Goal: Information Seeking & Learning: Learn about a topic

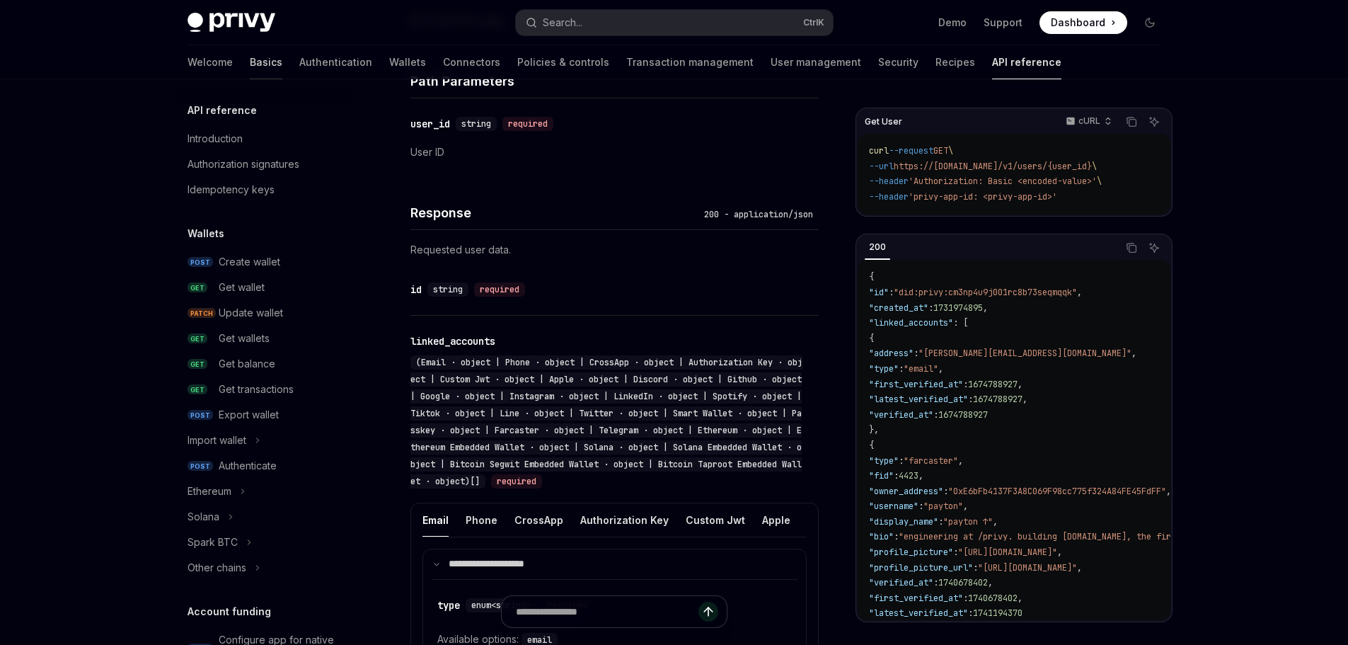
click at [250, 64] on link "Basics" at bounding box center [266, 62] width 33 height 34
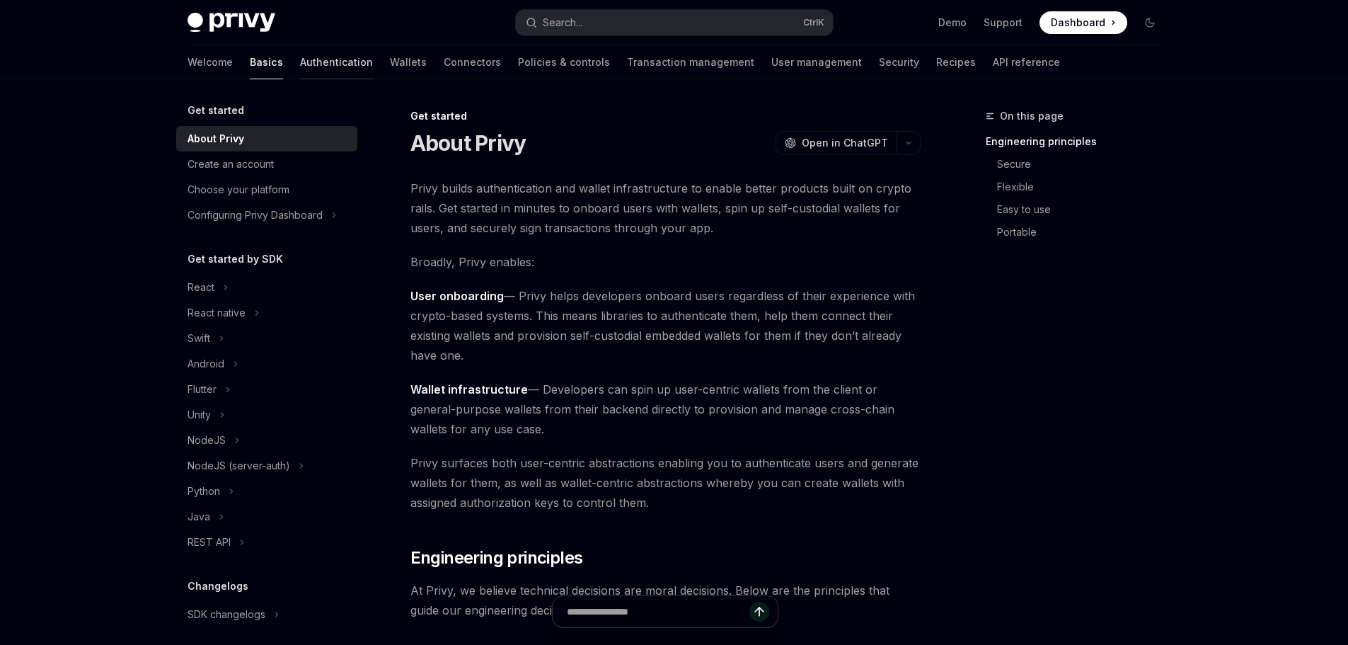
click at [300, 60] on link "Authentication" at bounding box center [336, 62] width 73 height 34
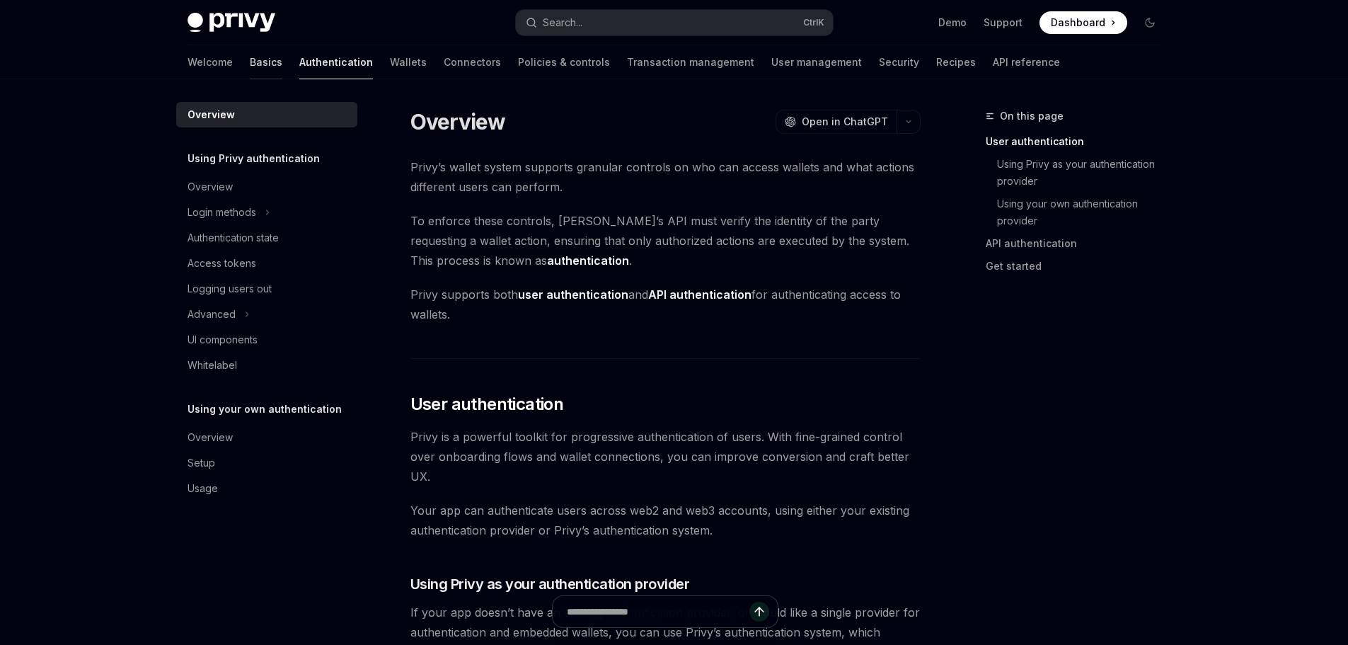
click at [250, 54] on link "Basics" at bounding box center [266, 62] width 33 height 34
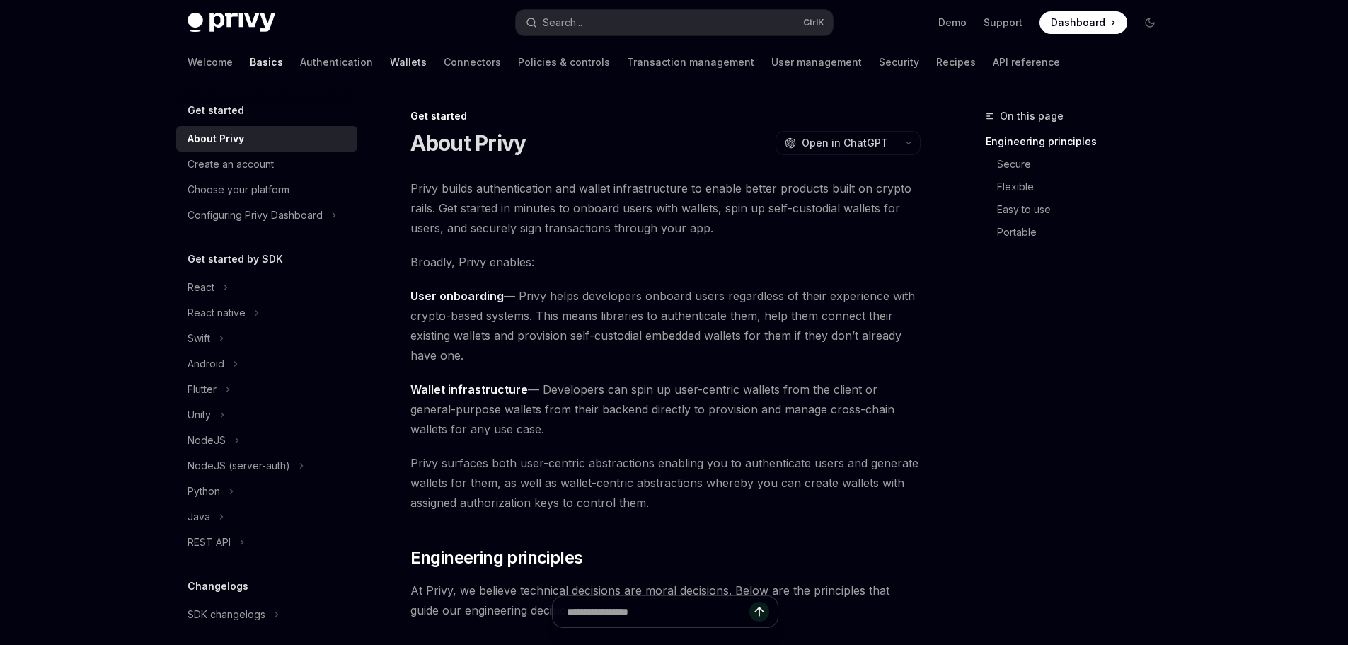
click at [390, 66] on link "Wallets" at bounding box center [408, 62] width 37 height 34
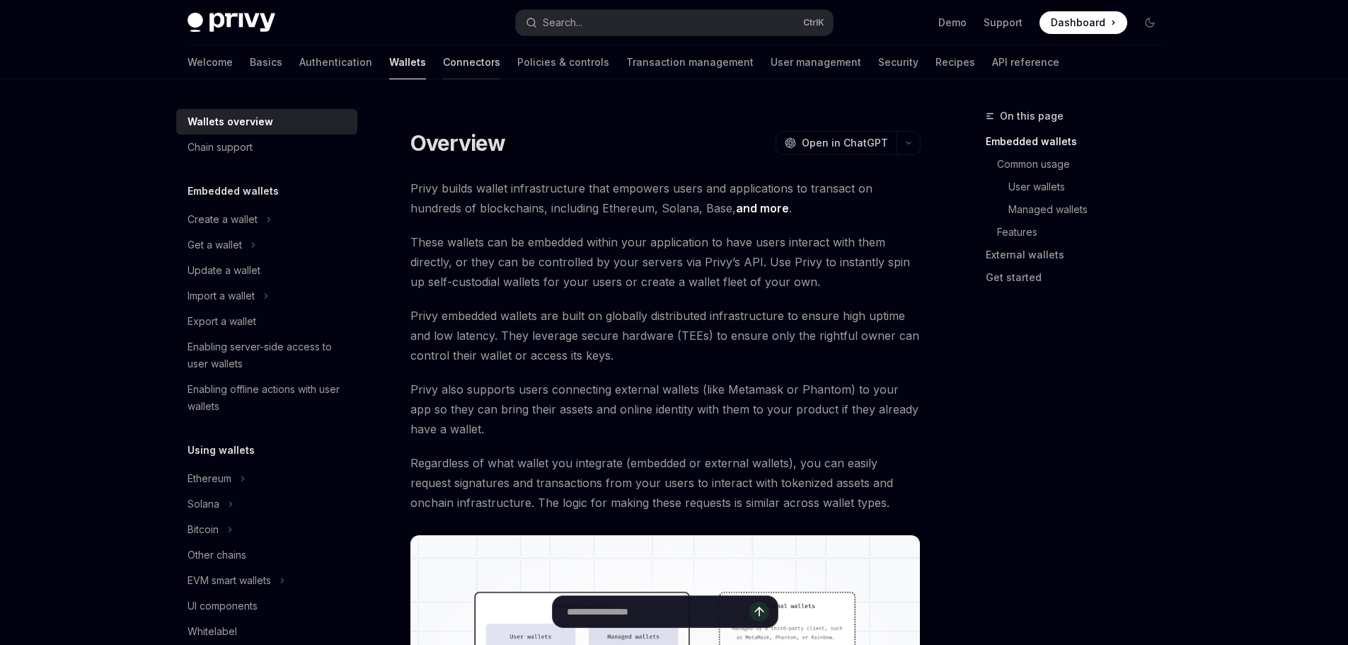
click at [443, 60] on link "Connectors" at bounding box center [471, 62] width 57 height 34
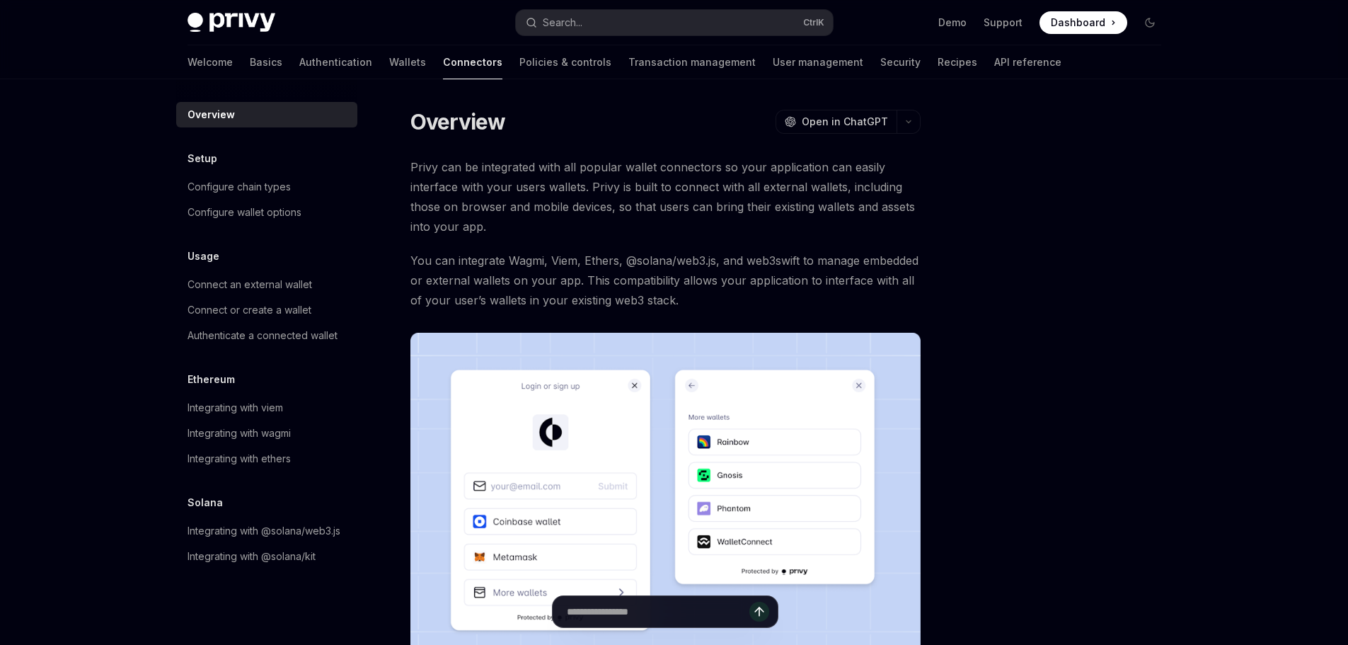
click at [432, 58] on div "Welcome Basics Authentication Wallets Connectors Policies & controls Transactio…" at bounding box center [625, 62] width 874 height 34
click at [1128, 429] on div at bounding box center [1065, 376] width 215 height 537
click at [994, 64] on link "API reference" at bounding box center [1027, 62] width 67 height 34
type textarea "*"
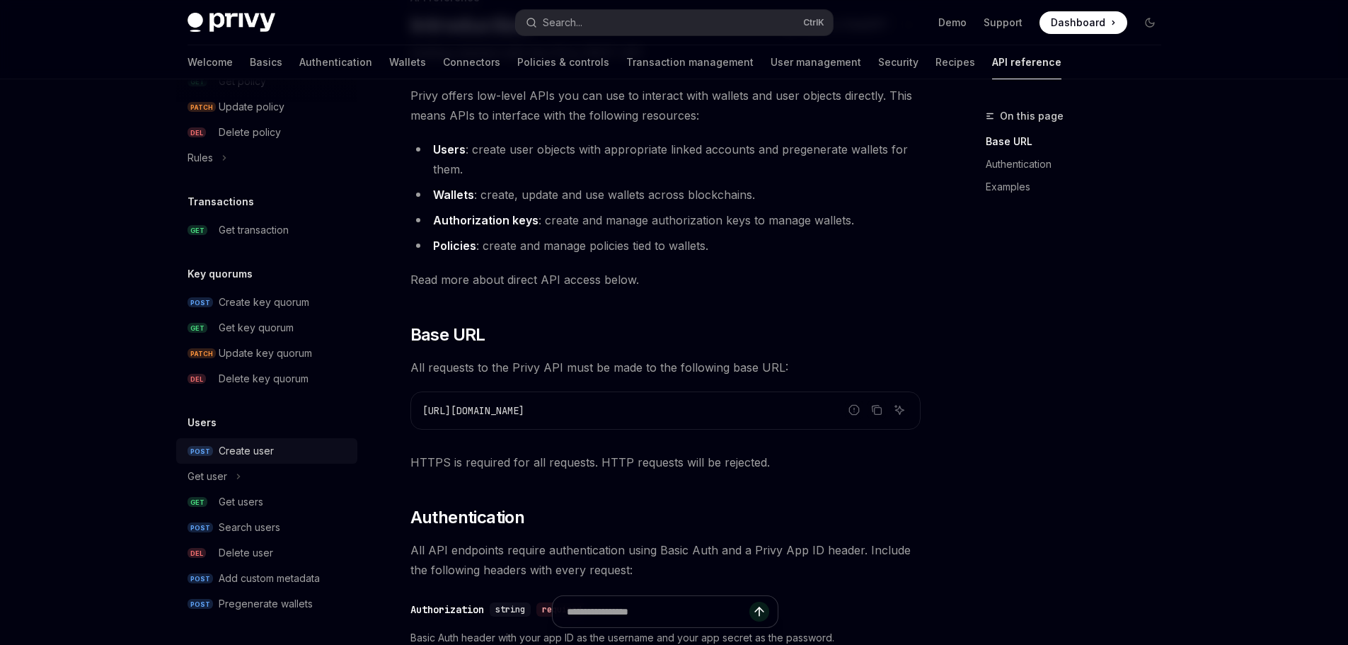
scroll to position [212, 0]
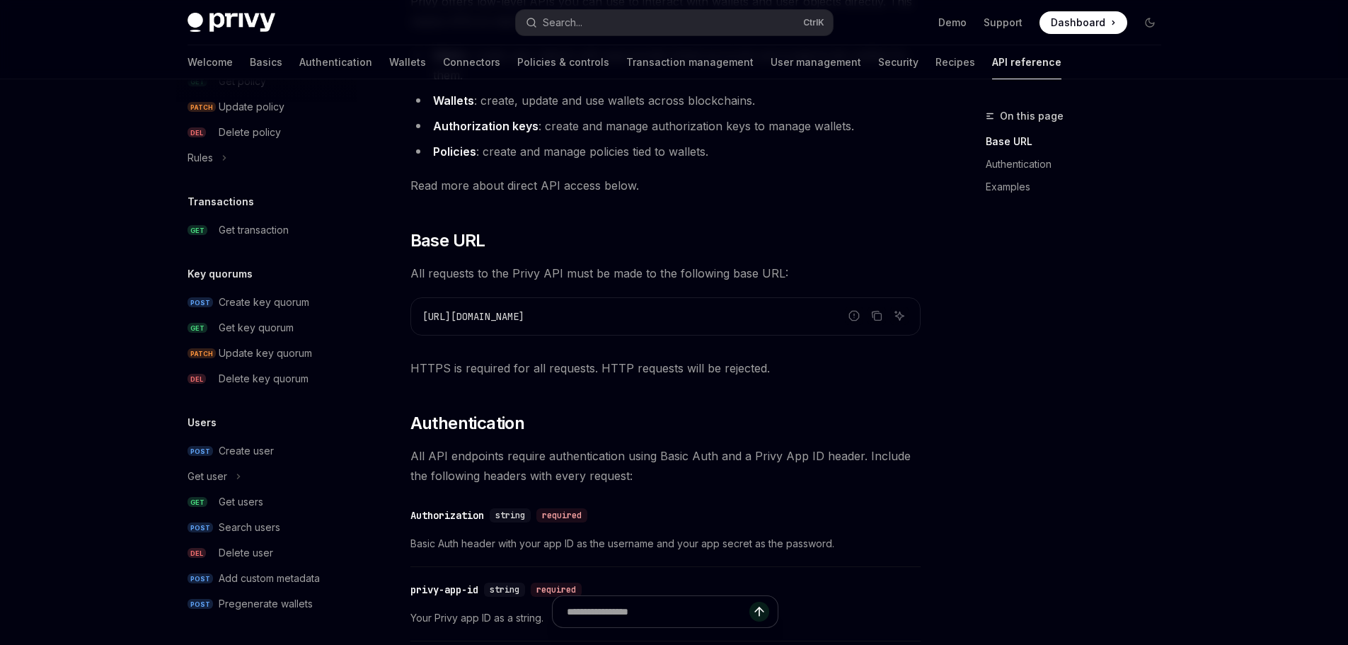
drag, startPoint x: 1074, startPoint y: 364, endPoint x: 1050, endPoint y: 463, distance: 102.0
click at [1074, 364] on div "On this page Base URL Authentication Examples" at bounding box center [1065, 376] width 215 height 537
click at [1152, 408] on div "On this page Base URL Authentication Examples" at bounding box center [1065, 376] width 215 height 537
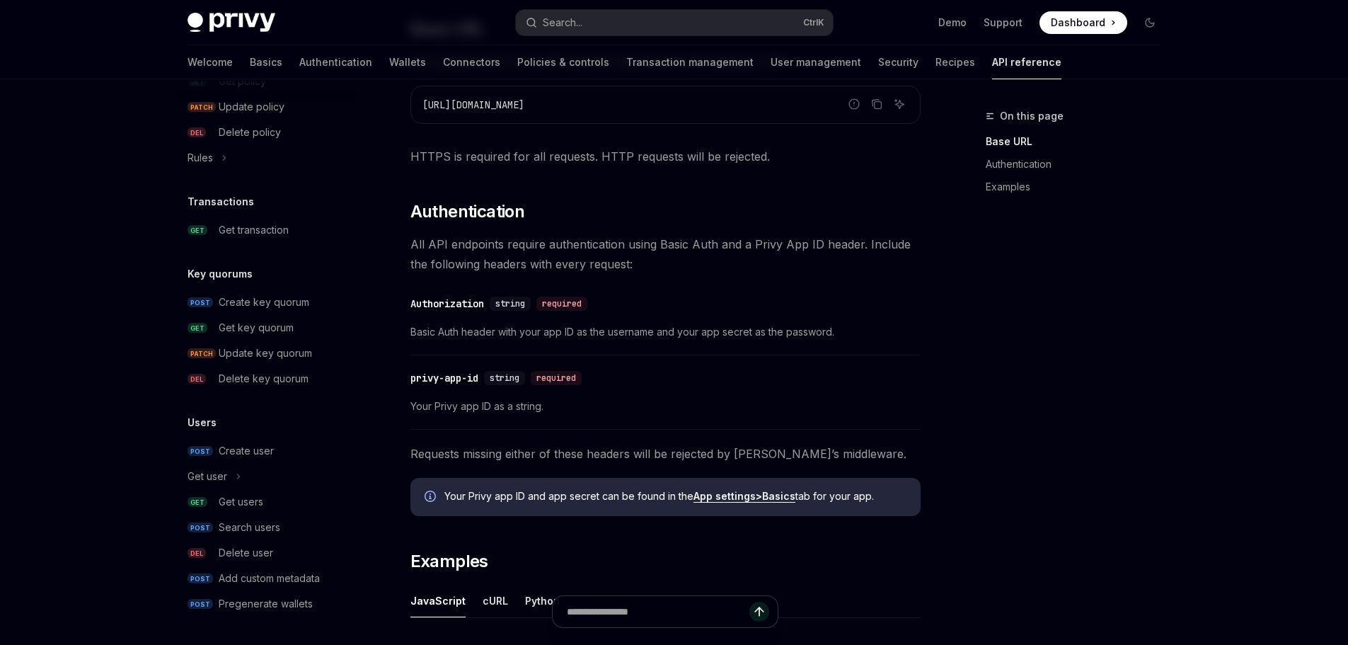
scroll to position [425, 0]
click at [974, 370] on div "On this page Base URL Authentication Examples" at bounding box center [1065, 376] width 215 height 537
click at [956, 352] on div "On this page Base URL Authentication Examples API reference Introduction OpenAI…" at bounding box center [674, 373] width 997 height 1436
